Goal: Task Accomplishment & Management: Complete application form

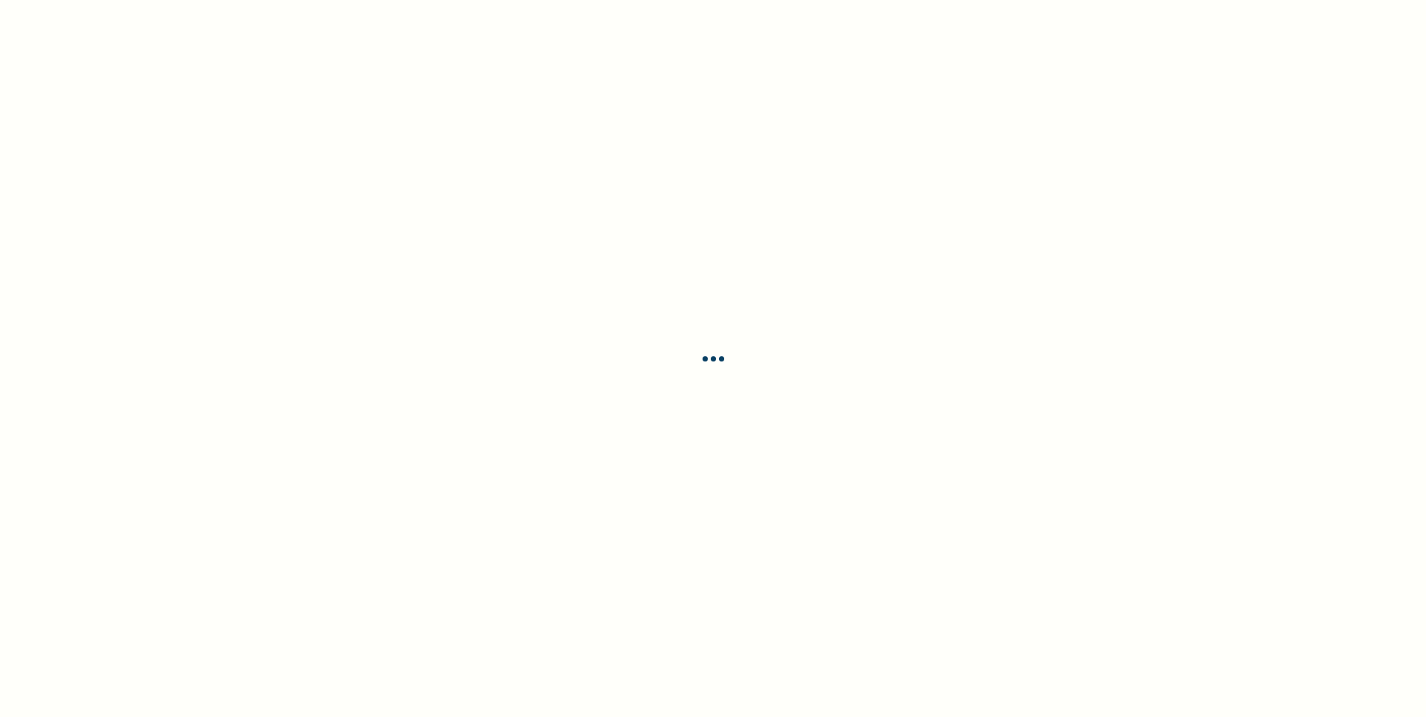
click at [696, 528] on div at bounding box center [713, 358] width 1426 height 717
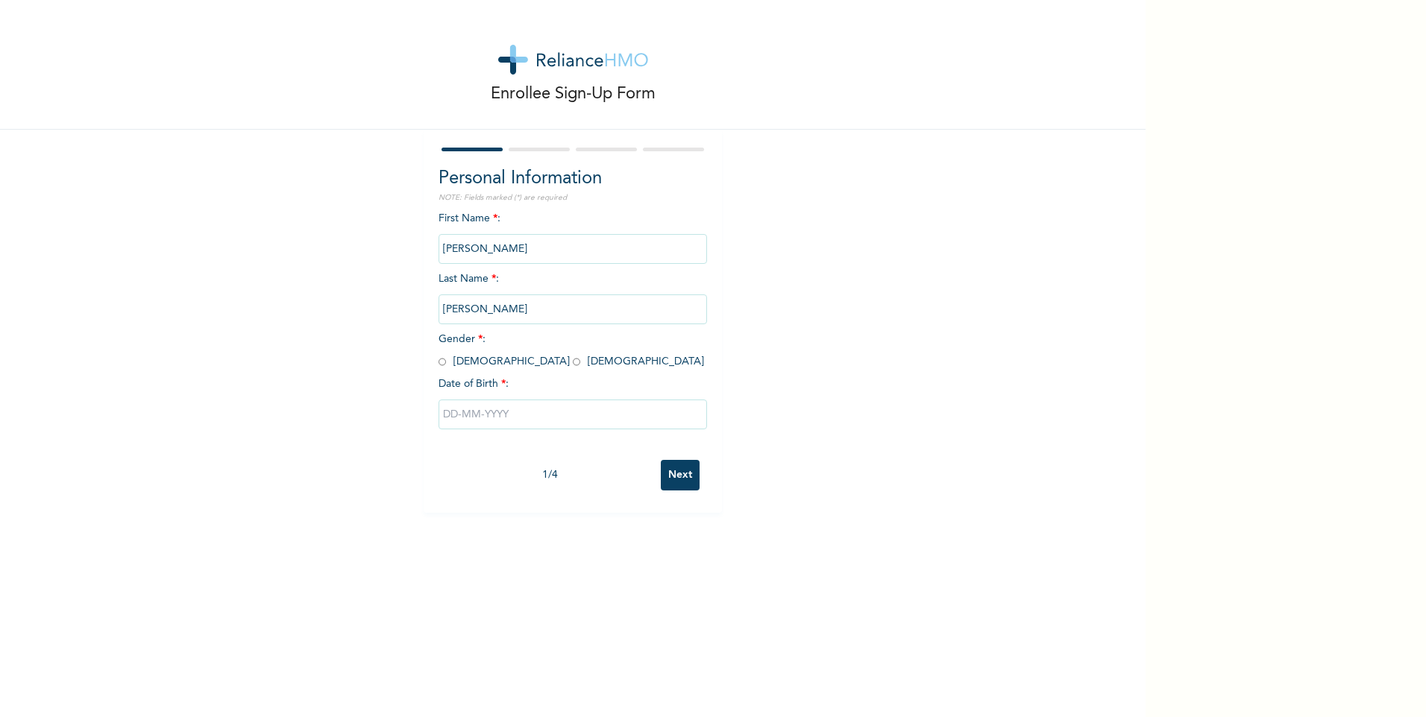
click at [440, 369] on div "First Name * : [PERSON_NAME] Name * : [PERSON_NAME] Gender * : [DEMOGRAPHIC_DAT…" at bounding box center [573, 332] width 268 height 242
click at [439, 362] on input "radio" at bounding box center [442, 362] width 7 height 14
radio input "true"
click at [475, 417] on input "text" at bounding box center [573, 415] width 268 height 30
select select "8"
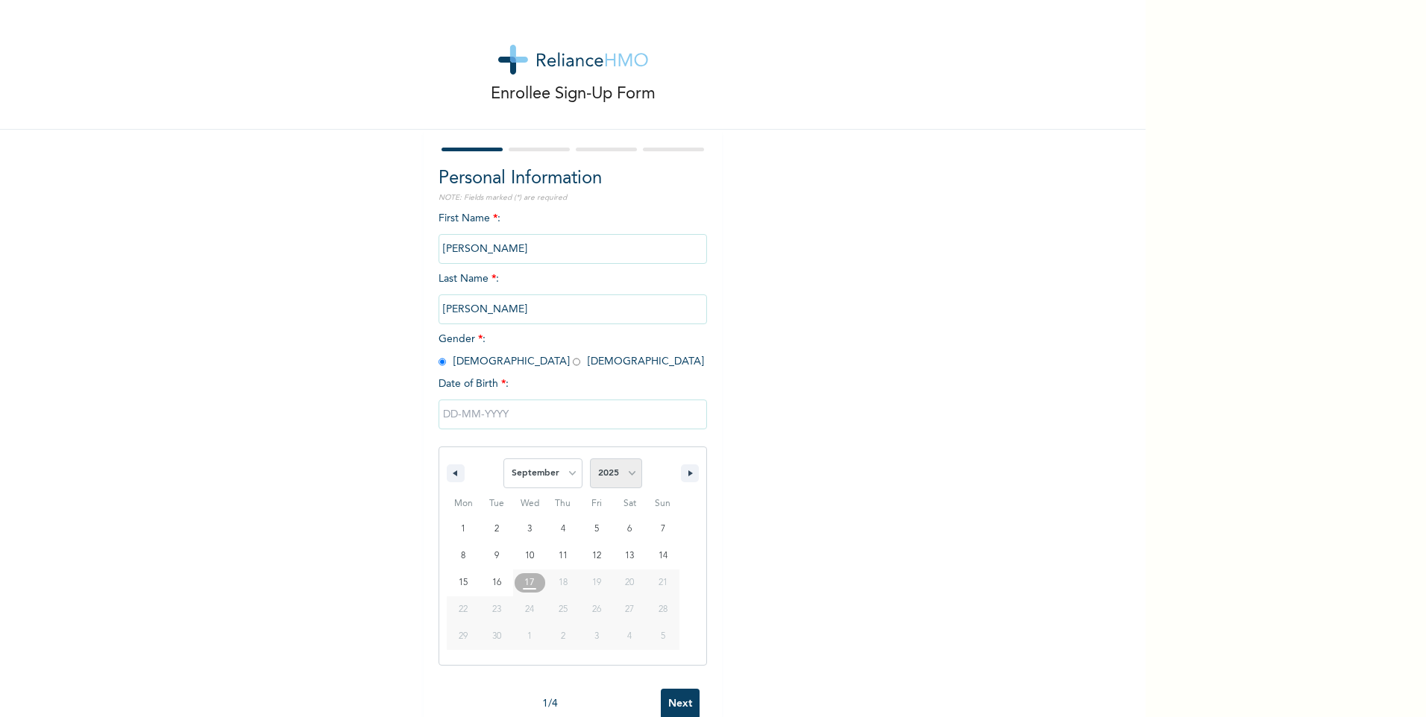
click at [614, 466] on select "2025 2024 2023 2022 2021 2020 2019 2018 2017 2016 2015 2014 2013 2012 2011 2010…" at bounding box center [616, 474] width 52 height 30
click at [626, 477] on select "2025 2024 2023 2022 2021 2020 2019 2018 2017 2016 2015 2014 2013 2012 2011 2010…" at bounding box center [616, 474] width 52 height 30
select select "2002"
click at [590, 459] on select "2025 2024 2023 2022 2021 2020 2019 2018 2017 2016 2015 2014 2013 2012 2011 2010…" at bounding box center [616, 474] width 52 height 30
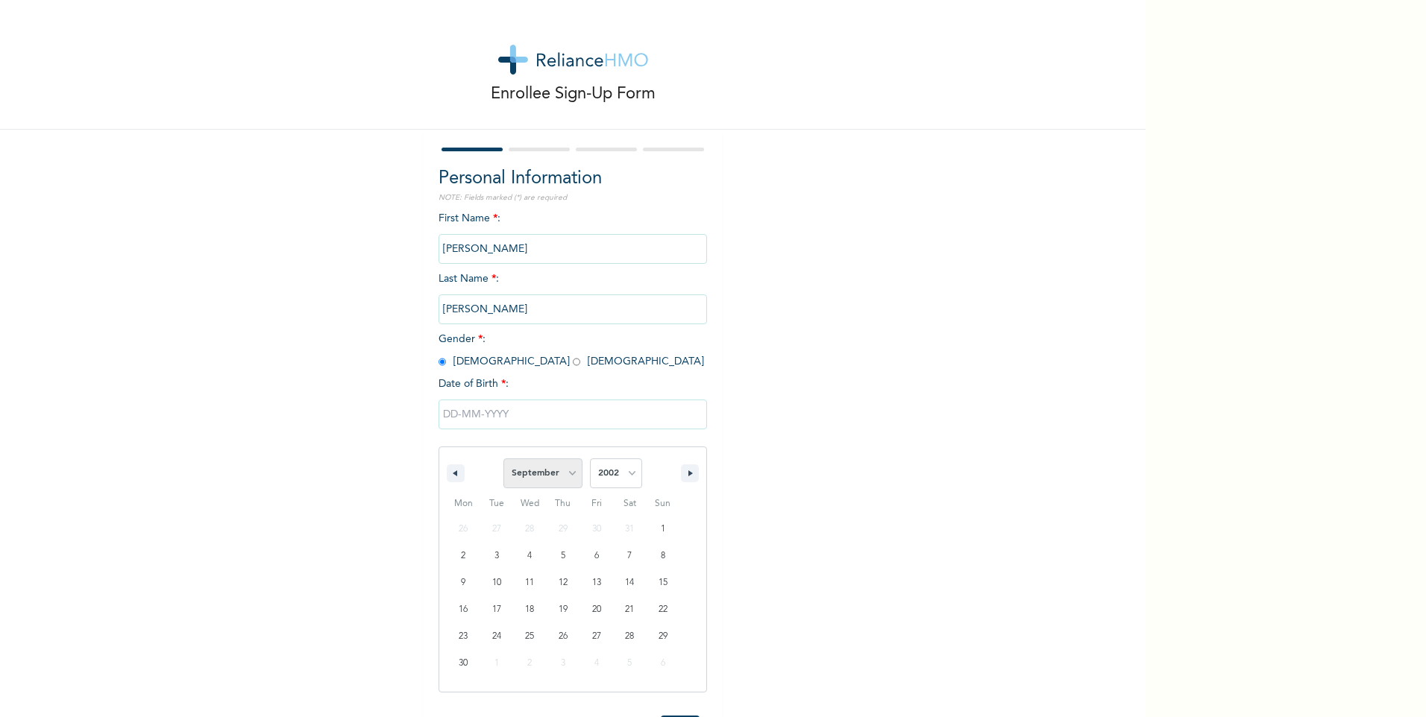
click at [540, 467] on select "January February March April May June July August September October November De…" at bounding box center [542, 474] width 79 height 30
select select "4"
click at [503, 459] on select "January February March April May June July August September October November De…" at bounding box center [542, 474] width 79 height 30
type input "[DATE]"
click at [664, 488] on input "Next" at bounding box center [680, 475] width 39 height 31
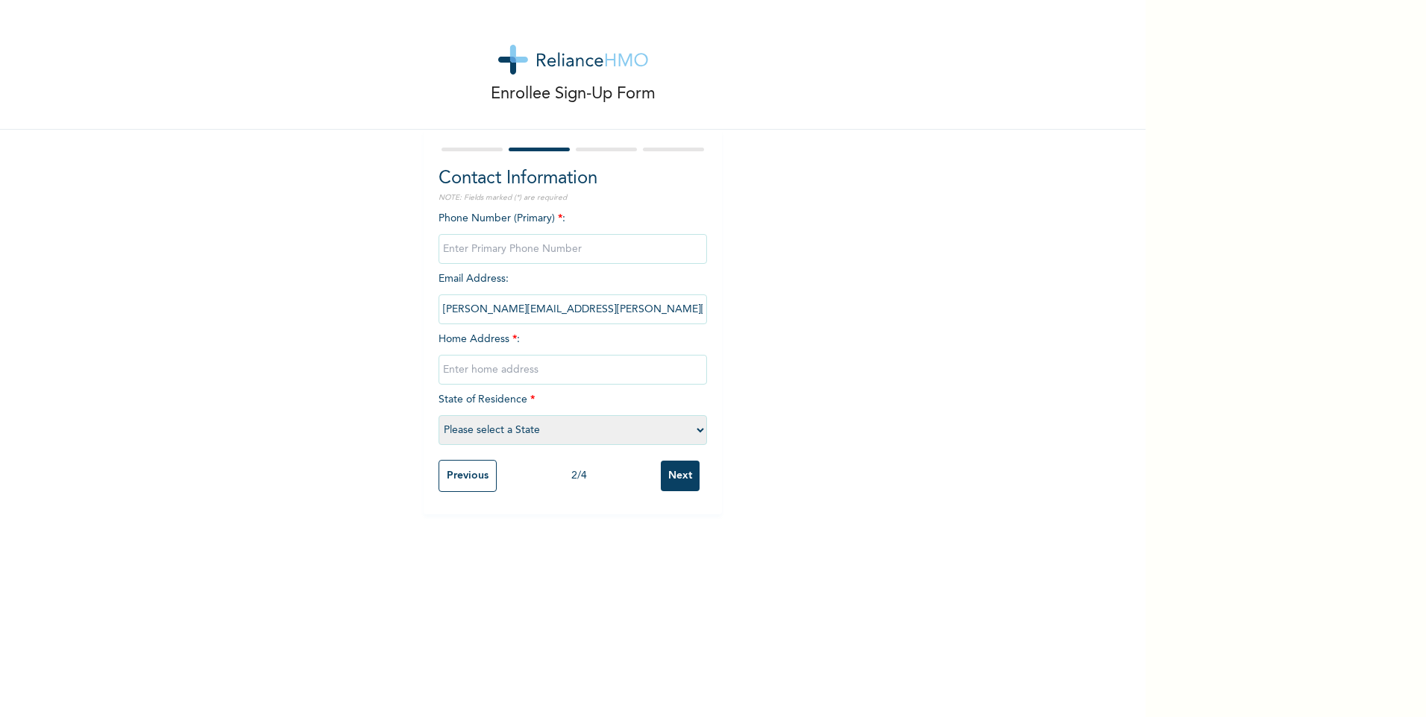
click at [506, 244] on input "phone" at bounding box center [573, 249] width 268 height 30
type input "09011782551"
click at [553, 371] on input "text" at bounding box center [573, 370] width 268 height 30
type input "Adebari street, oko - oba, agege"
click at [556, 421] on select "Please select a State [PERSON_NAME] (FCT) [PERSON_NAME] Ibom [GEOGRAPHIC_DATA] …" at bounding box center [573, 430] width 268 height 30
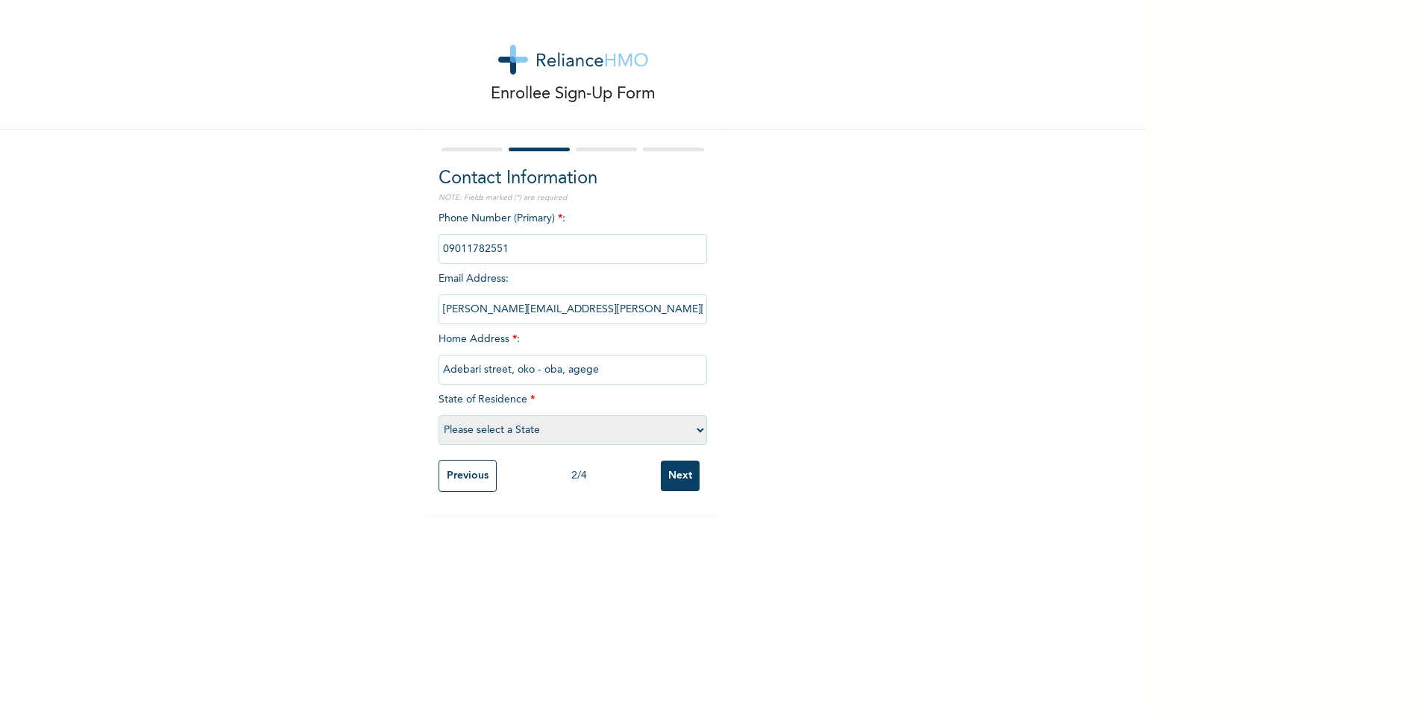
select select "25"
click at [439, 415] on select "Please select a State [PERSON_NAME] (FCT) [PERSON_NAME] Ibom [GEOGRAPHIC_DATA] …" at bounding box center [573, 430] width 268 height 30
click at [672, 475] on input "Next" at bounding box center [680, 476] width 39 height 31
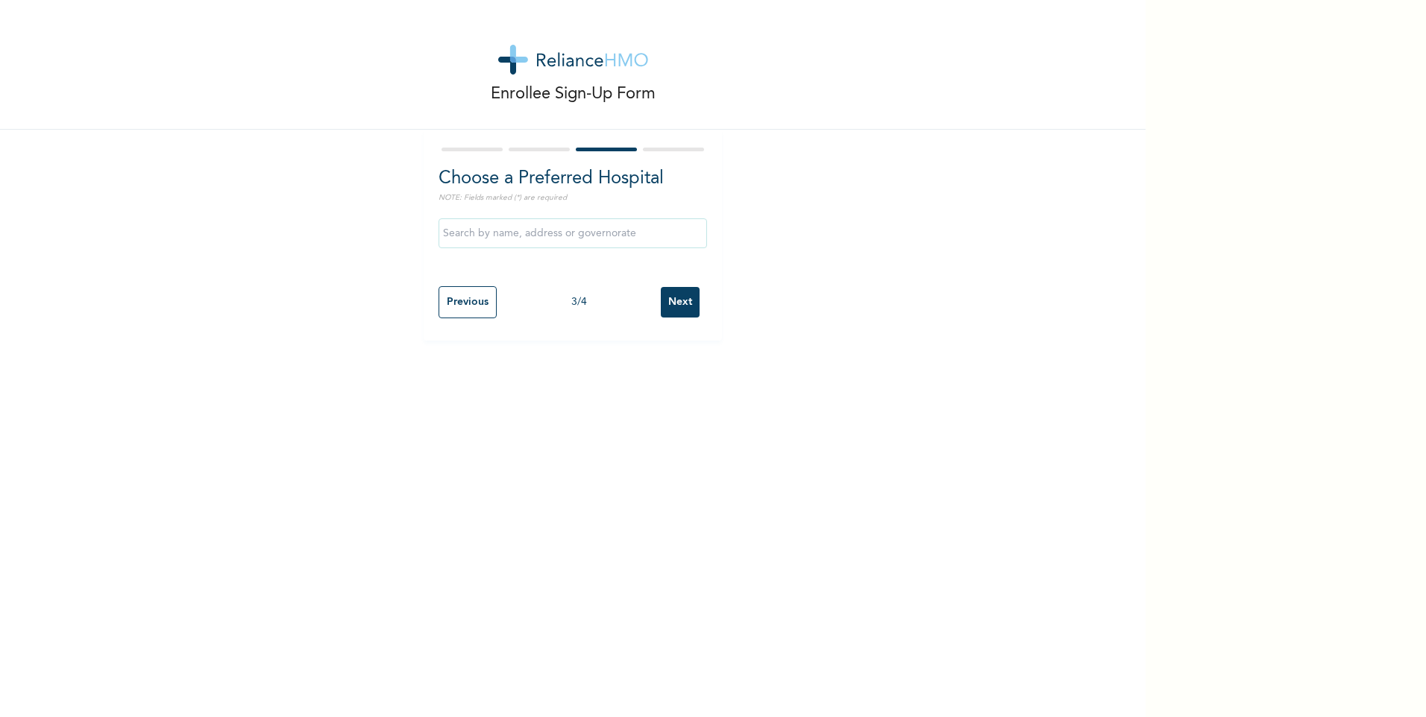
click at [583, 232] on input "text" at bounding box center [573, 234] width 268 height 30
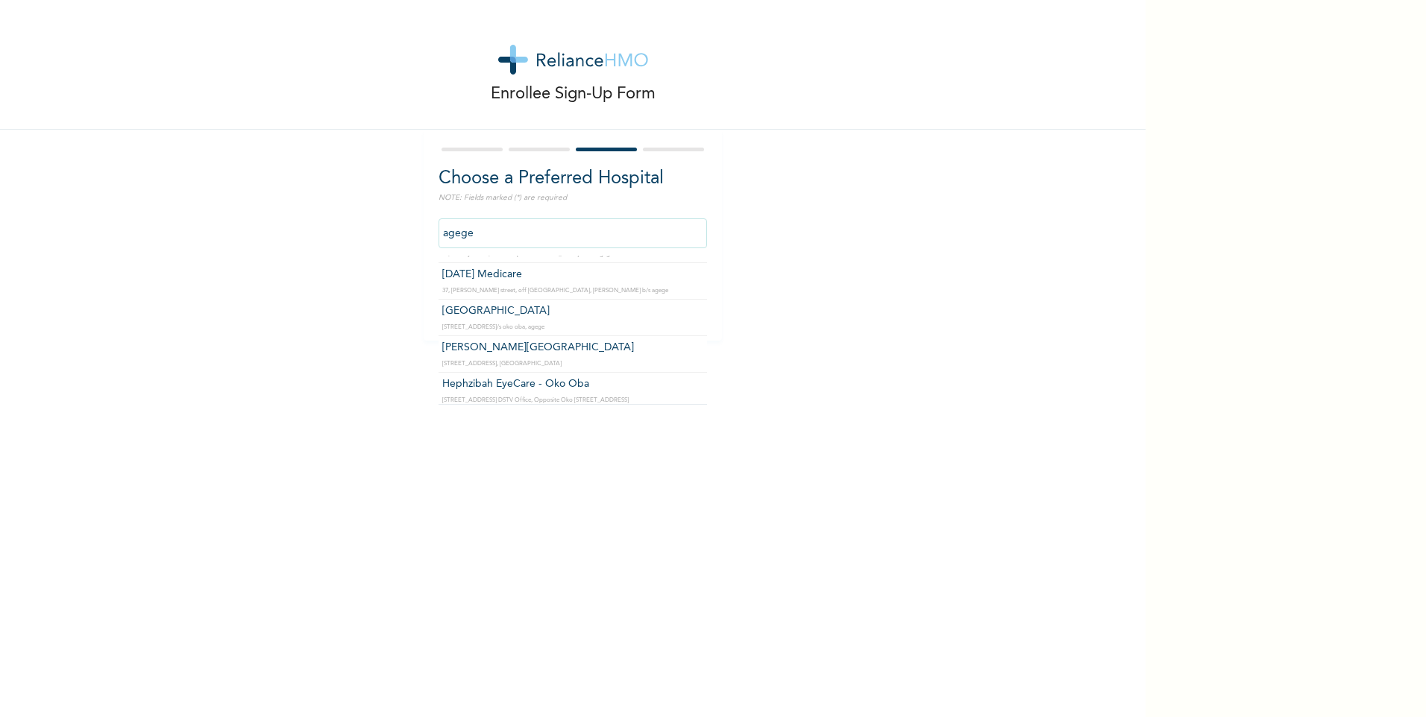
scroll to position [175, 0]
type input "[GEOGRAPHIC_DATA]"
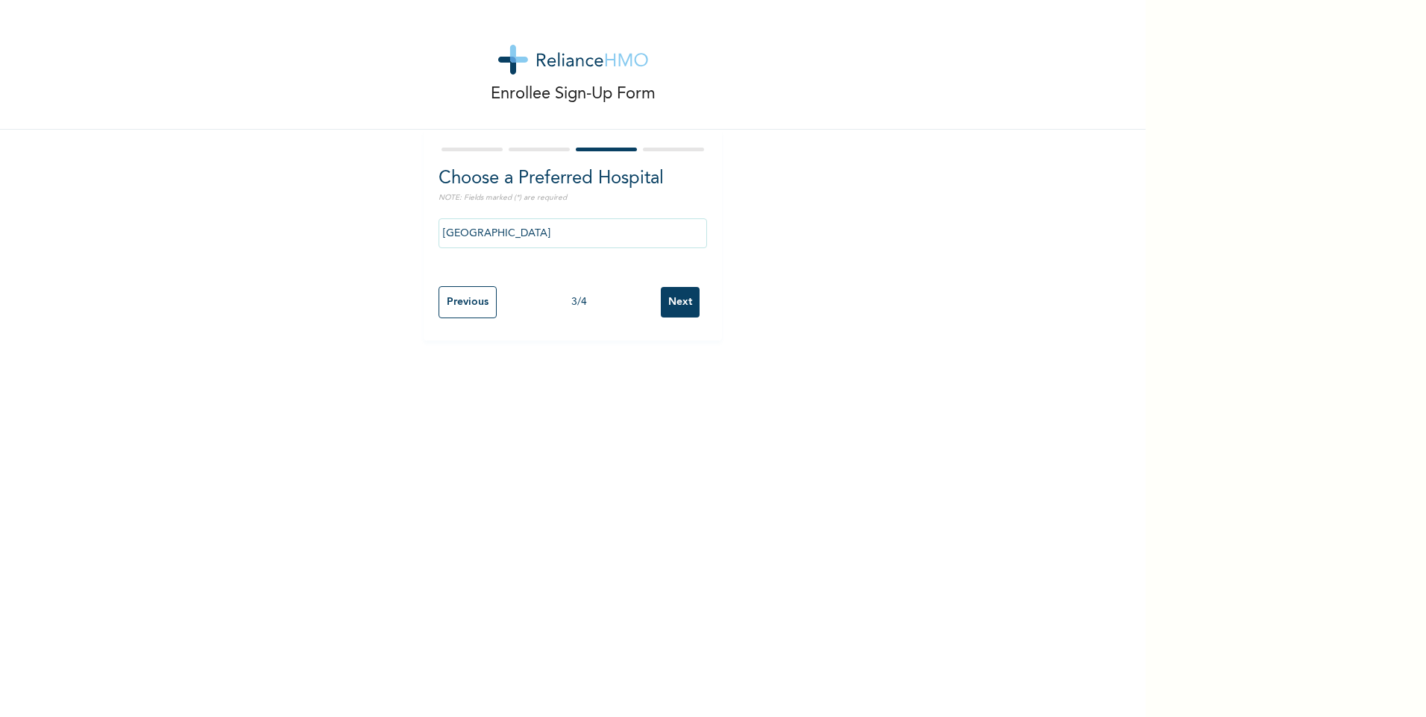
click at [667, 295] on input "Next" at bounding box center [680, 302] width 39 height 31
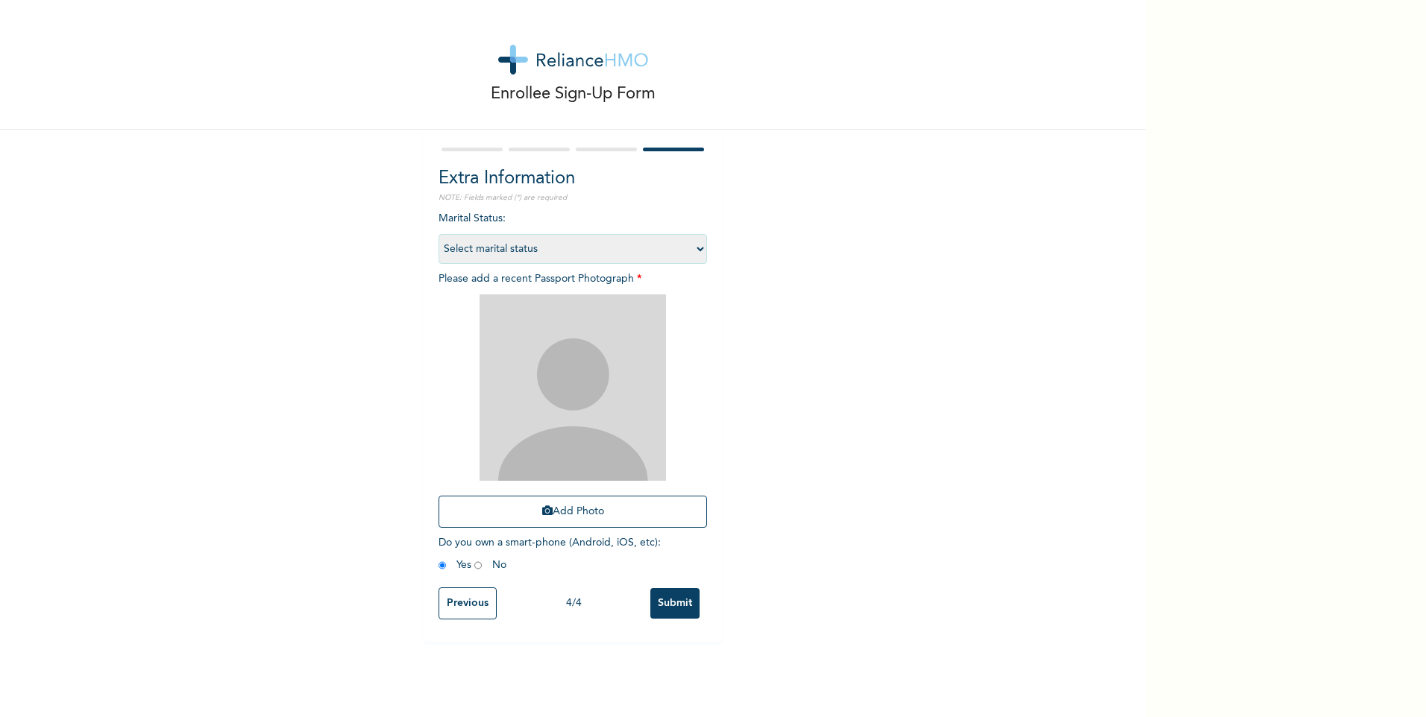
click at [624, 250] on select "Select marital status [DEMOGRAPHIC_DATA] Married [DEMOGRAPHIC_DATA] Widow/[DEMO…" at bounding box center [573, 249] width 268 height 30
select select "1"
click at [439, 234] on select "Select marital status [DEMOGRAPHIC_DATA] Married [DEMOGRAPHIC_DATA] Widow/[DEMO…" at bounding box center [573, 249] width 268 height 30
click at [615, 503] on button "Add Photo" at bounding box center [573, 512] width 268 height 32
click at [572, 520] on button "Add Photo" at bounding box center [573, 512] width 268 height 32
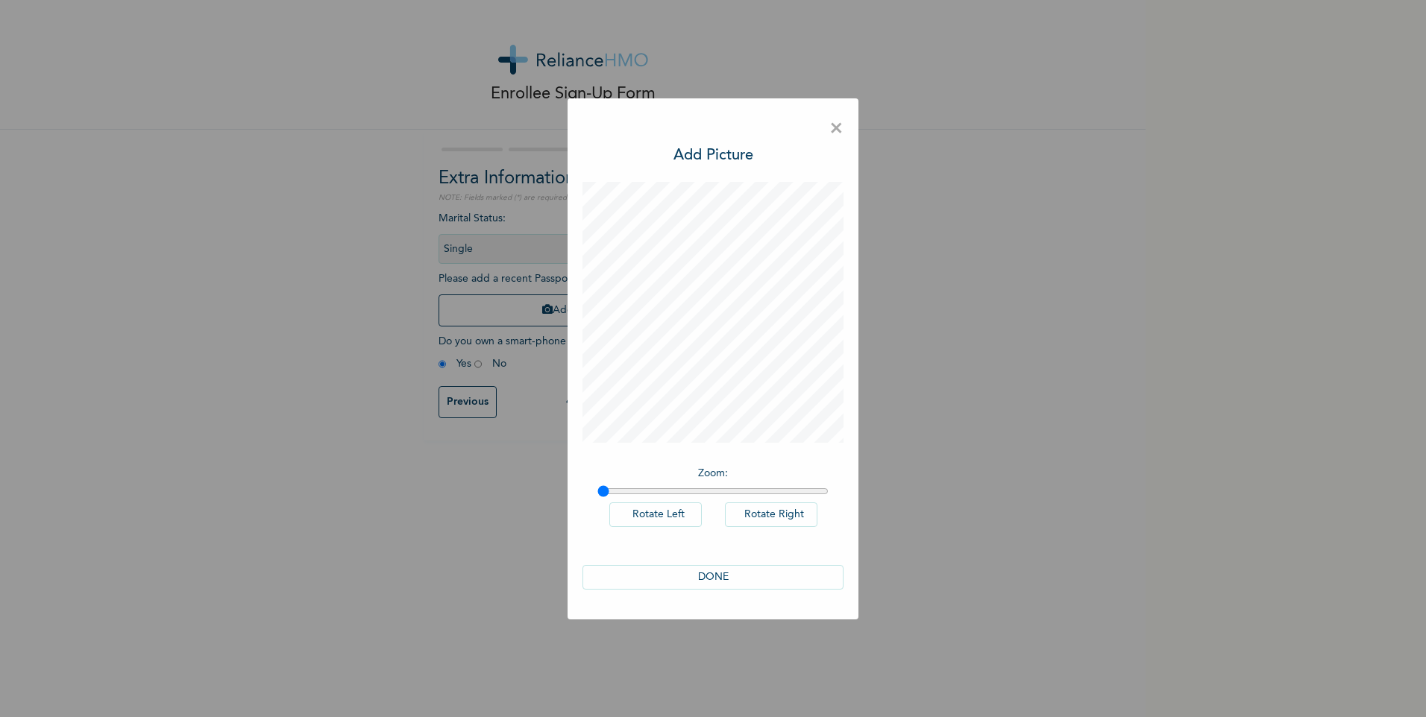
click at [836, 136] on span "×" at bounding box center [836, 128] width 14 height 31
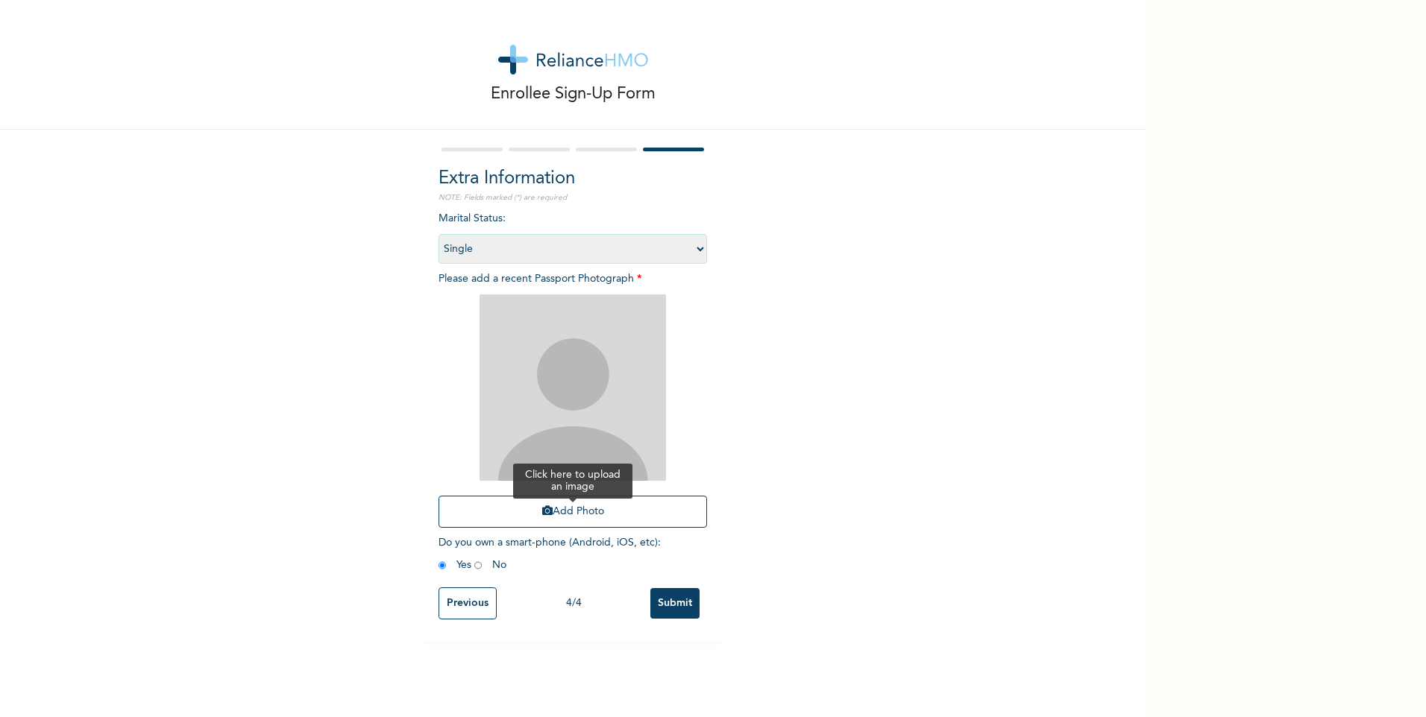
click at [603, 502] on button "Add Photo" at bounding box center [573, 512] width 268 height 32
click at [584, 524] on button "Add Photo" at bounding box center [573, 512] width 268 height 32
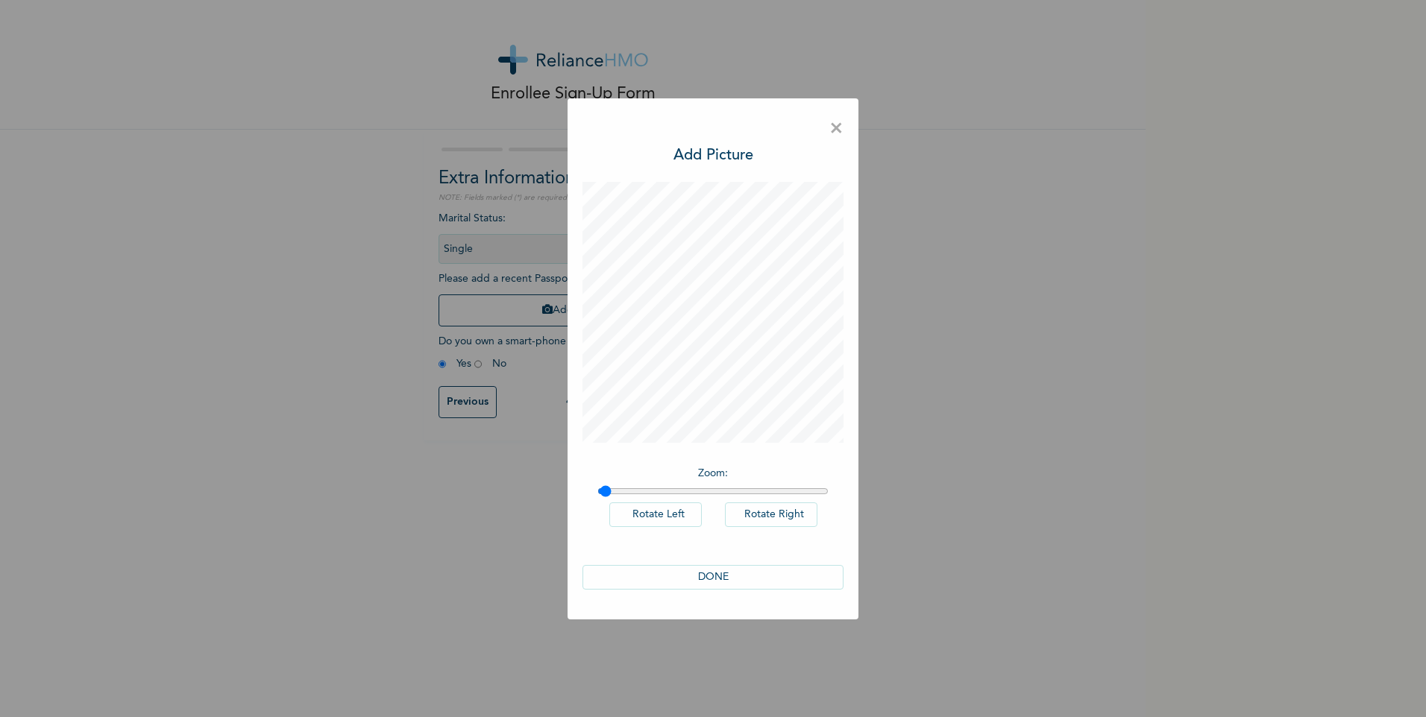
type input "1"
click at [600, 494] on input "range" at bounding box center [712, 492] width 231 height 12
click at [717, 585] on button "DONE" at bounding box center [712, 577] width 261 height 25
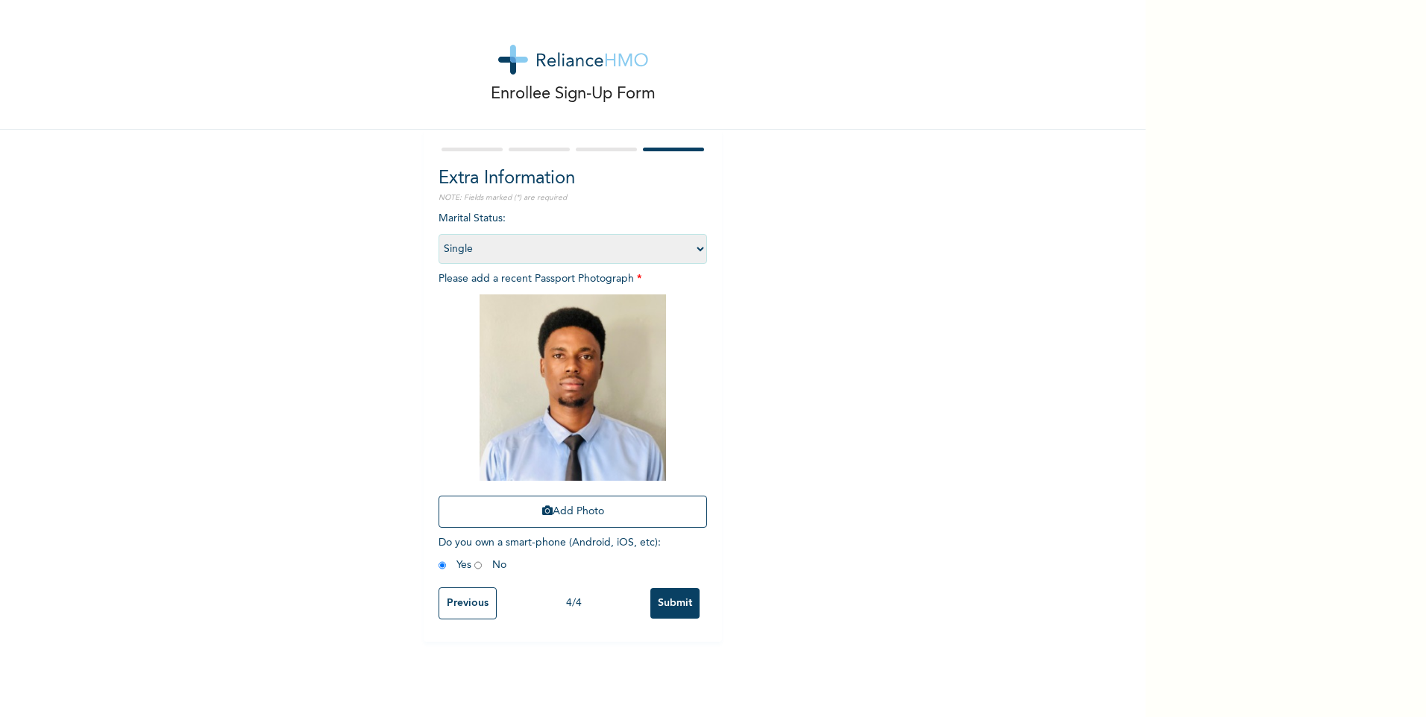
click at [662, 602] on input "Submit" at bounding box center [674, 603] width 49 height 31
